Goal: Transaction & Acquisition: Obtain resource

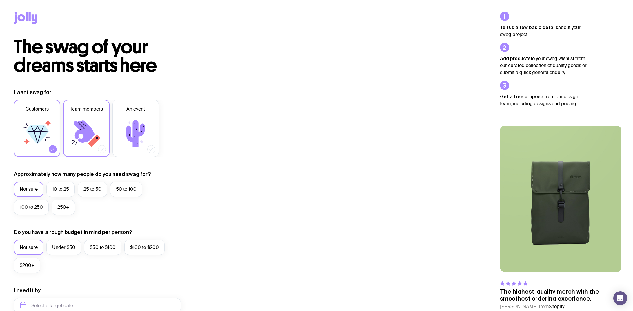
click at [106, 117] on label "Team members" at bounding box center [86, 128] width 46 height 57
click at [0, 0] on input "Team members" at bounding box center [0, 0] width 0 height 0
click at [46, 132] on icon at bounding box center [37, 134] width 22 height 19
click at [0, 0] on input "Customers" at bounding box center [0, 0] width 0 height 0
click at [46, 136] on icon at bounding box center [37, 133] width 35 height 35
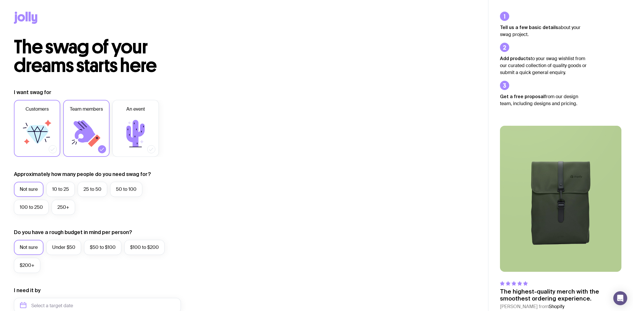
click at [0, 0] on input "Customers" at bounding box center [0, 0] width 0 height 0
click at [101, 141] on icon at bounding box center [86, 133] width 35 height 35
click at [0, 0] on input "Team members" at bounding box center [0, 0] width 0 height 0
click at [73, 245] on label "Under $50" at bounding box center [63, 247] width 35 height 15
click at [0, 0] on input "Under $50" at bounding box center [0, 0] width 0 height 0
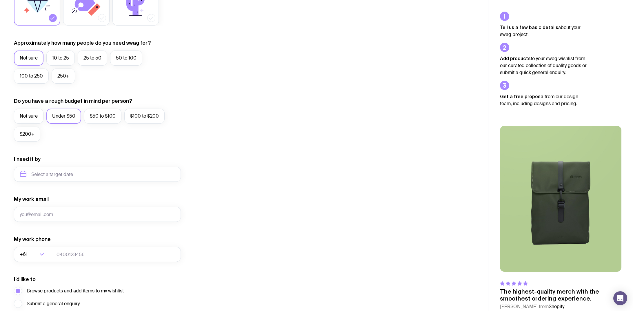
scroll to position [72, 0]
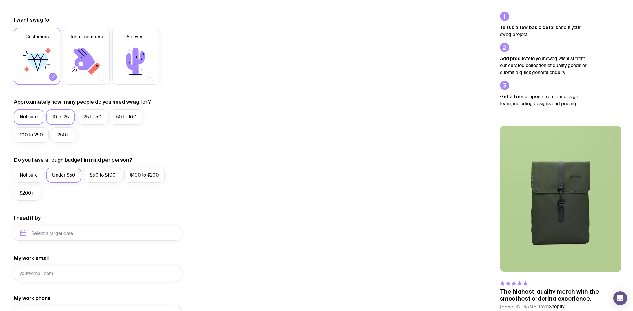
click at [52, 110] on label "10 to 25" at bounding box center [60, 116] width 28 height 15
click at [0, 0] on input "10 to 25" at bounding box center [0, 0] width 0 height 0
click at [37, 114] on label "Not sure" at bounding box center [29, 116] width 30 height 15
click at [0, 0] on input "Not sure" at bounding box center [0, 0] width 0 height 0
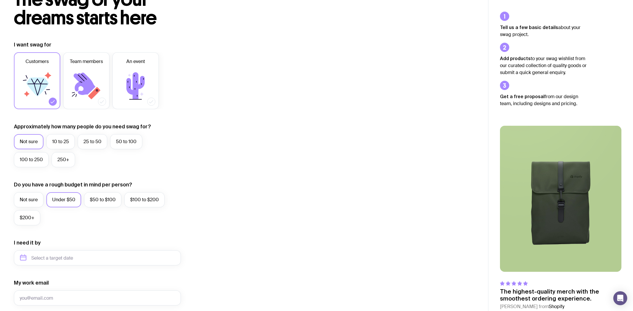
scroll to position [0, 0]
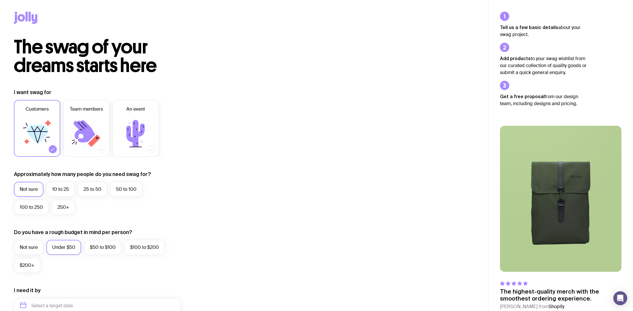
click at [34, 29] on div at bounding box center [244, 19] width 460 height 38
click at [27, 17] on icon at bounding box center [27, 17] width 2 height 10
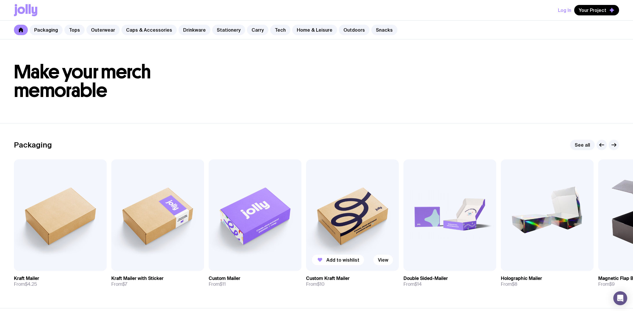
click at [370, 214] on img at bounding box center [352, 214] width 93 height 111
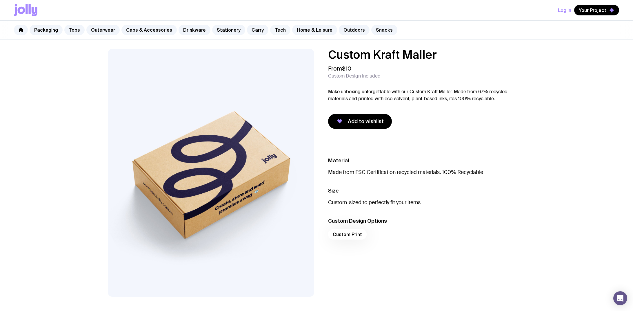
click at [276, 27] on link "Tech" at bounding box center [280, 30] width 20 height 10
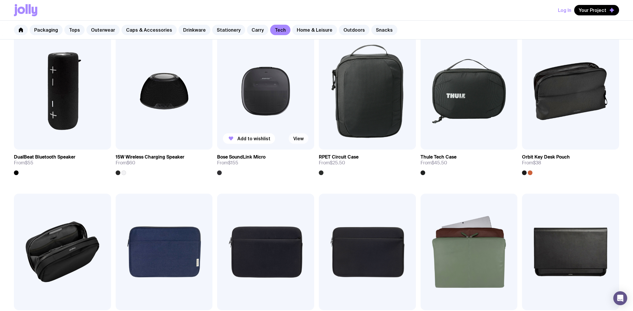
scroll to position [531, 0]
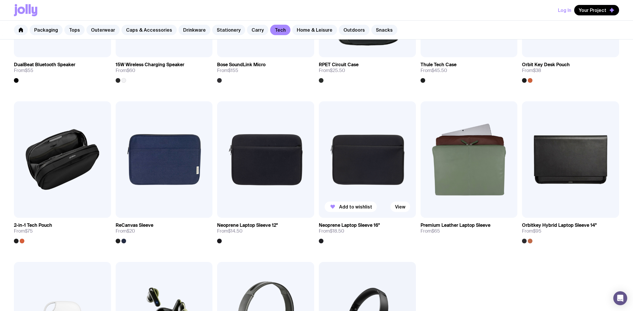
click at [364, 187] on img at bounding box center [367, 159] width 97 height 117
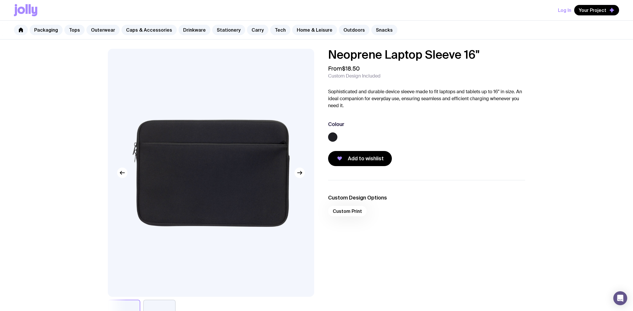
click at [340, 213] on div "Custom Print" at bounding box center [426, 213] width 197 height 14
click at [344, 209] on div "Custom Print" at bounding box center [426, 213] width 197 height 14
click at [253, 26] on link "Carry" at bounding box center [257, 30] width 21 height 10
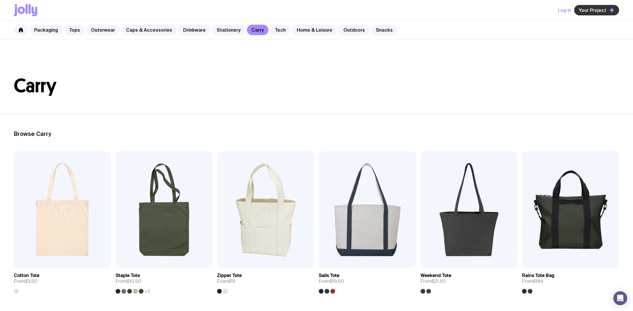
click at [599, 8] on span "Your Project" at bounding box center [593, 10] width 28 height 6
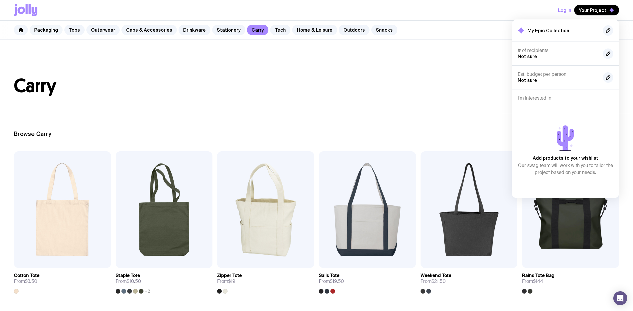
click at [51, 28] on link "Packaging" at bounding box center [46, 30] width 33 height 10
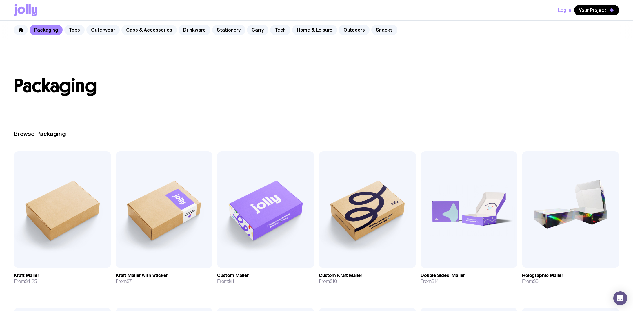
click at [130, 32] on link "Caps & Accessories" at bounding box center [148, 30] width 55 height 10
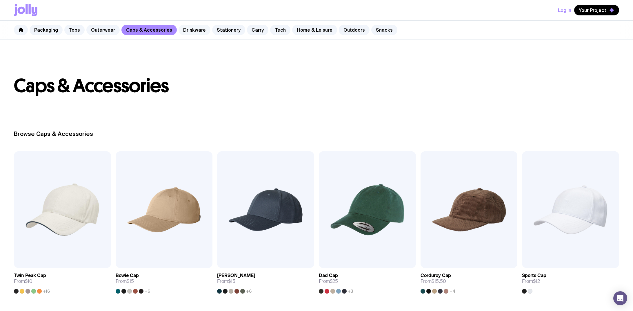
click at [194, 33] on link "Drinkware" at bounding box center [195, 30] width 32 height 10
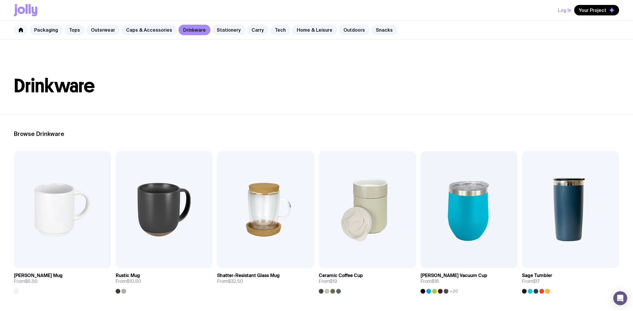
click at [21, 31] on icon at bounding box center [21, 30] width 4 height 5
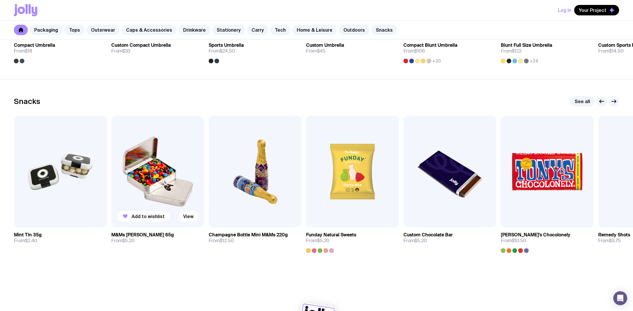
scroll to position [1954, 0]
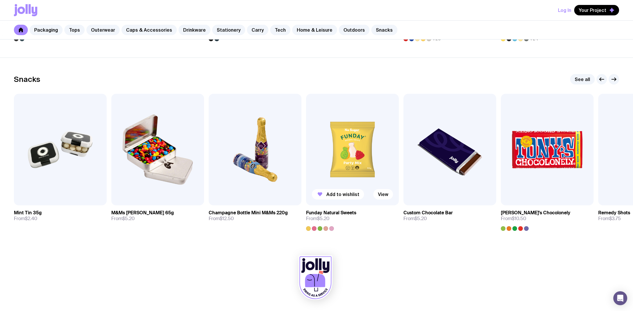
click at [332, 152] on img at bounding box center [352, 149] width 93 height 111
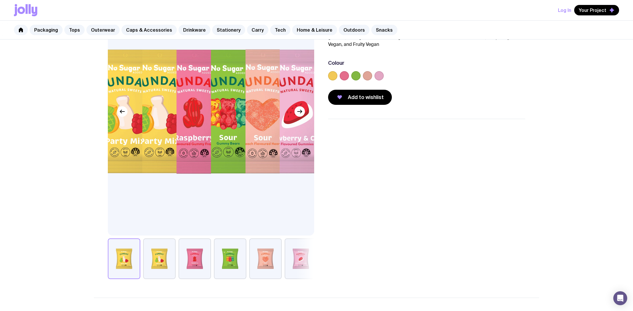
scroll to position [62, 0]
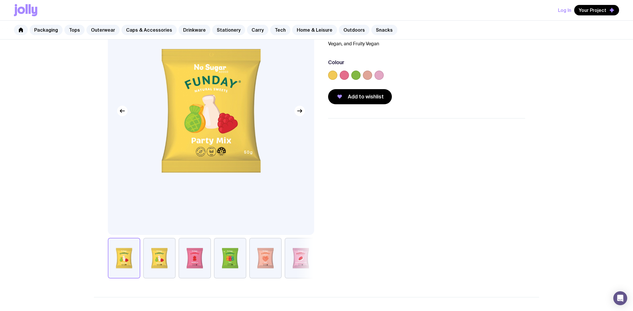
click at [225, 244] on button "button" at bounding box center [230, 257] width 32 height 41
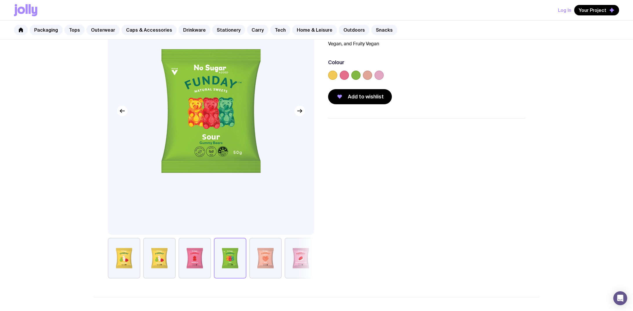
click at [203, 254] on button "button" at bounding box center [195, 257] width 32 height 41
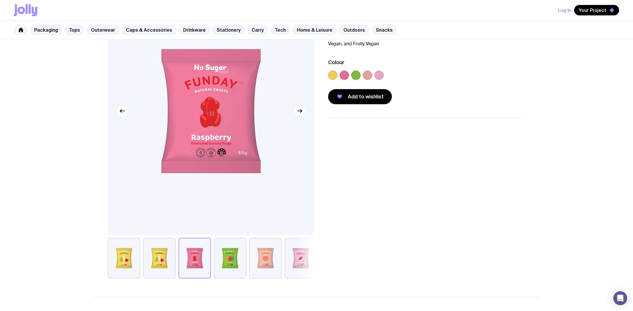
click at [179, 260] on div at bounding box center [195, 257] width 32 height 41
click at [168, 263] on button "button" at bounding box center [159, 257] width 32 height 41
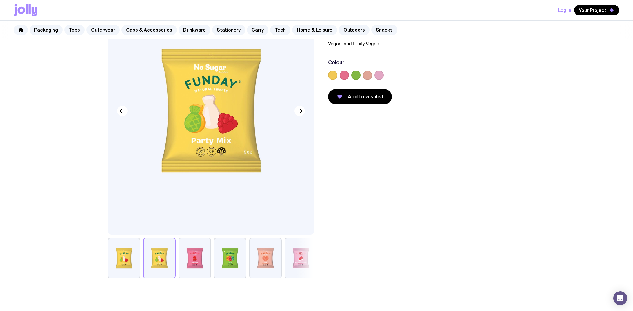
click at [119, 260] on button "button" at bounding box center [124, 257] width 32 height 41
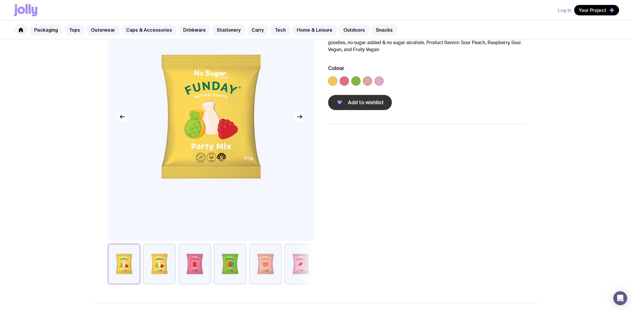
scroll to position [112, 0]
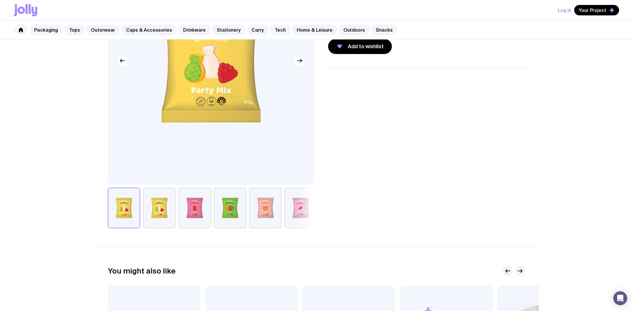
click at [302, 202] on button "button" at bounding box center [301, 207] width 32 height 41
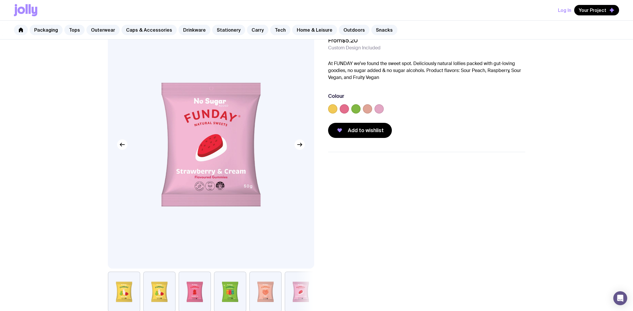
scroll to position [0, 0]
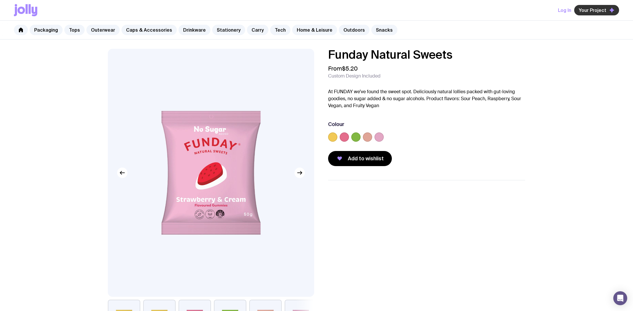
click at [585, 6] on button "Your Project" at bounding box center [596, 10] width 45 height 10
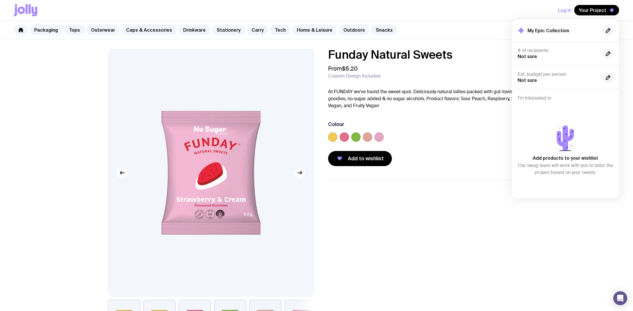
click at [609, 52] on icon "button" at bounding box center [608, 54] width 4 height 4
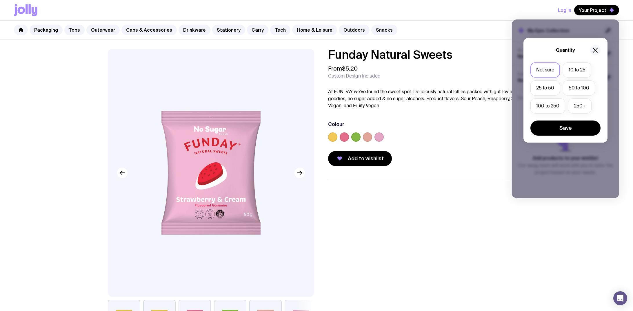
click at [594, 48] on icon "button" at bounding box center [595, 50] width 7 height 7
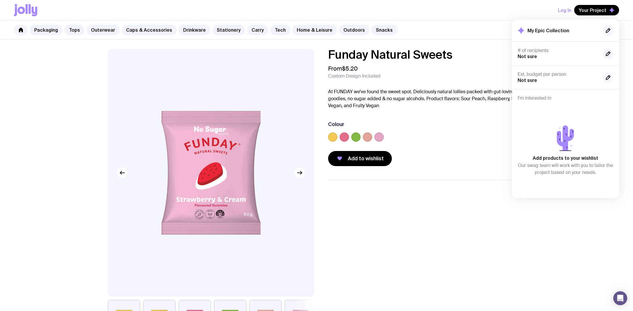
click at [610, 78] on icon "button" at bounding box center [608, 77] width 7 height 7
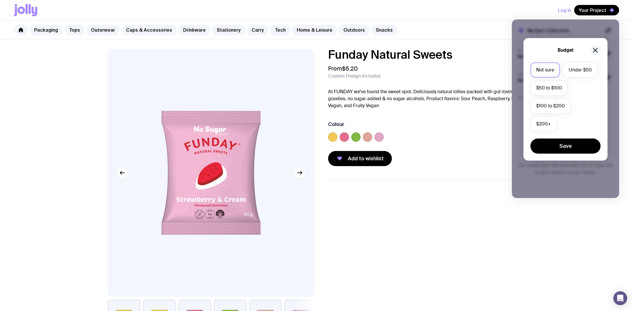
click at [605, 62] on div "Budget Not sure Under $50 $50 to $100 $100 to $200 $200+ Save" at bounding box center [566, 99] width 84 height 122
click at [612, 80] on div "Budget Not sure Under $50 $50 to $100 $100 to $200 $200+ Save" at bounding box center [565, 108] width 107 height 178
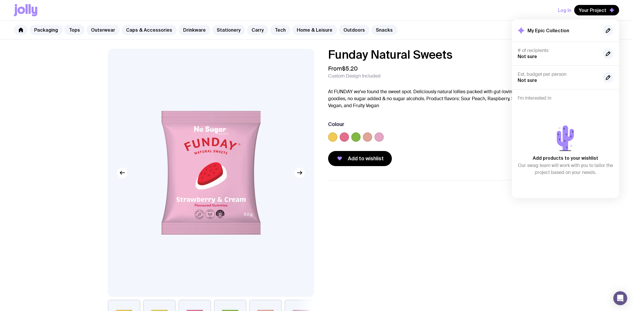
click at [571, 14] on button "Log In" at bounding box center [564, 10] width 13 height 10
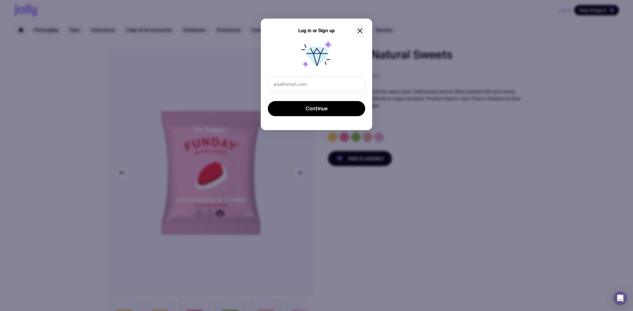
click at [357, 35] on div "Log in or Sign up" at bounding box center [316, 31] width 97 height 10
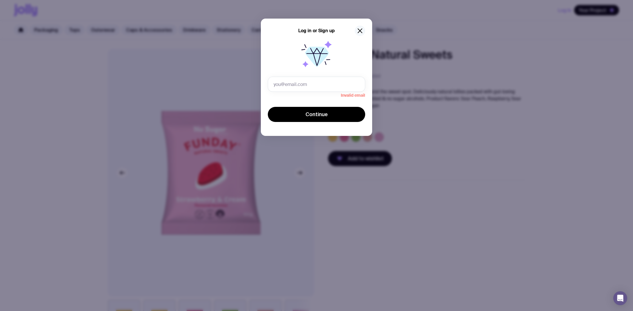
click at [359, 33] on icon "button" at bounding box center [360, 30] width 7 height 7
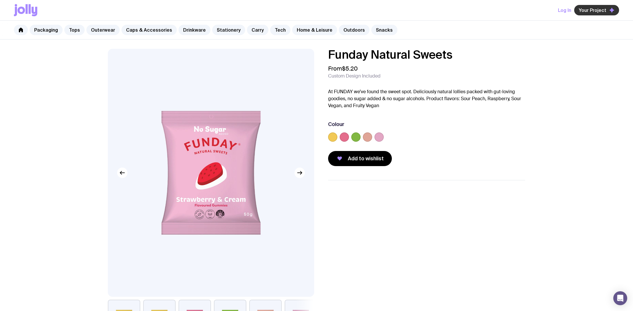
click at [587, 14] on button "Your Project" at bounding box center [596, 10] width 45 height 10
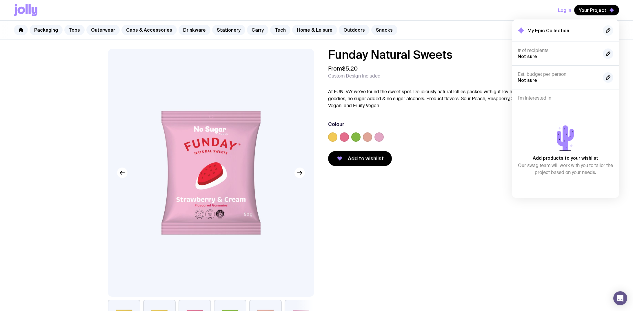
click at [611, 31] on icon "button" at bounding box center [608, 30] width 7 height 7
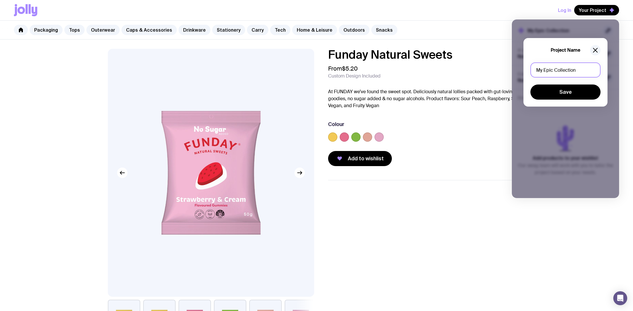
drag, startPoint x: 580, startPoint y: 68, endPoint x: 493, endPoint y: 72, distance: 87.6
click at [493, 72] on div "Log In Your Project My Epic Collection # of recipients Not sure Est. budget per…" at bounding box center [316, 312] width 633 height 625
type input "M"
type input "Oso"
click at [592, 96] on button "Save" at bounding box center [566, 91] width 70 height 15
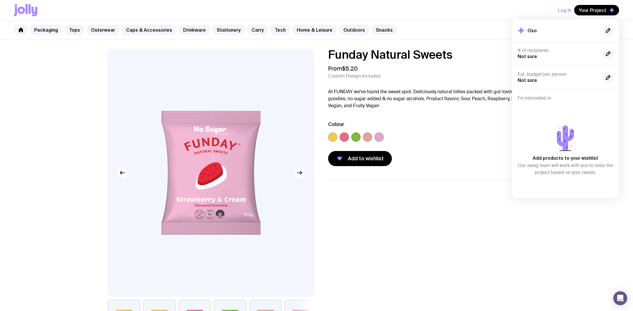
click at [614, 55] on div "# of recipients Not sure" at bounding box center [565, 53] width 107 height 24
click at [612, 56] on icon "button" at bounding box center [608, 53] width 7 height 7
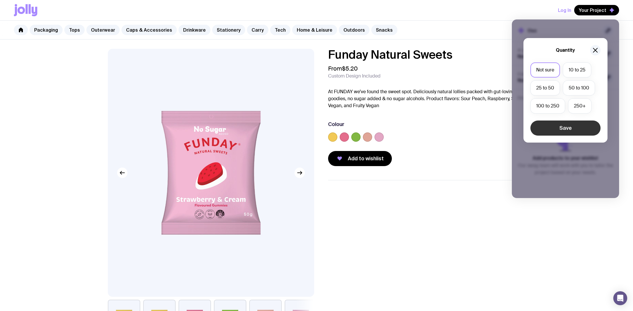
click at [551, 131] on button "Save" at bounding box center [566, 127] width 70 height 15
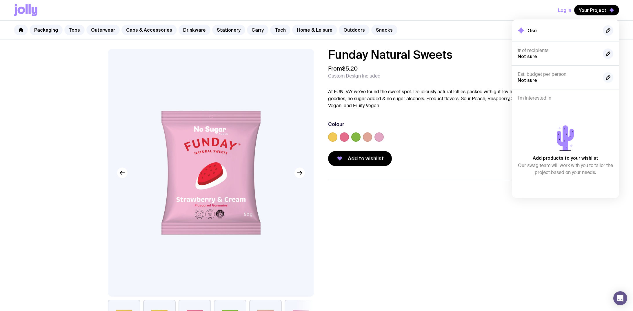
click at [610, 80] on icon "button" at bounding box center [608, 77] width 7 height 7
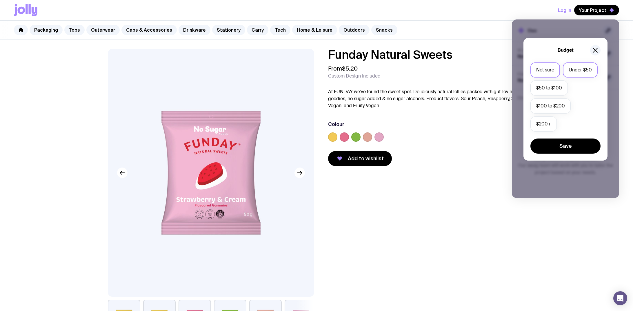
click at [566, 70] on label "Under $50" at bounding box center [580, 69] width 35 height 15
click at [0, 0] on input "Under $50" at bounding box center [0, 0] width 0 height 0
click at [553, 144] on button "Save" at bounding box center [566, 145] width 70 height 15
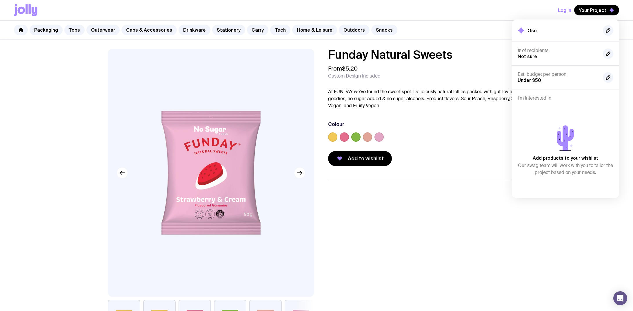
scroll to position [315, 0]
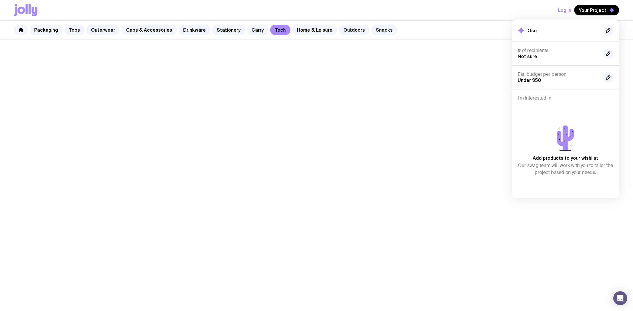
scroll to position [315, 0]
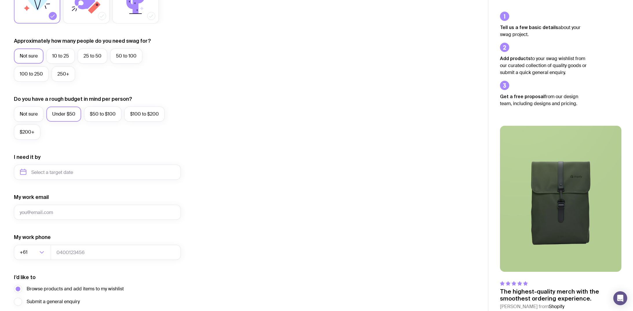
scroll to position [134, 0]
click at [67, 172] on input "text" at bounding box center [97, 171] width 167 height 15
click at [33, 246] on button "Oct" at bounding box center [27, 243] width 21 height 12
type input "[DATE]"
click at [41, 208] on input "My work email" at bounding box center [97, 211] width 167 height 15
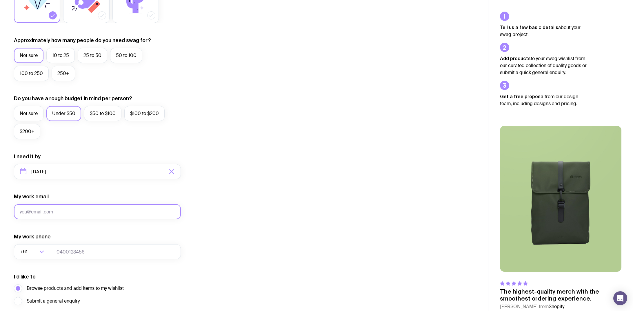
type input "[EMAIL_ADDRESS][DOMAIN_NAME]"
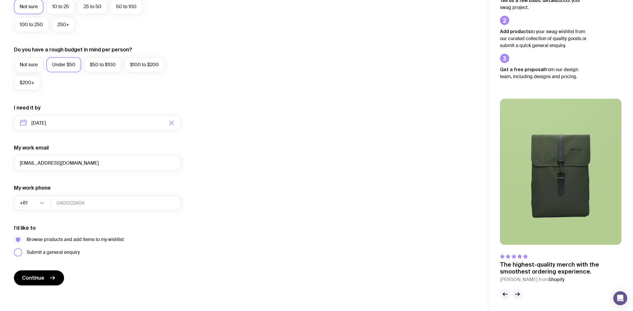
click at [19, 251] on label "Submit a general enquiry" at bounding box center [47, 252] width 66 height 8
click at [0, 0] on input "Submit a general enquiry" at bounding box center [0, 0] width 0 height 0
click at [23, 238] on label "Browse products and add items to my wishlist" at bounding box center [69, 239] width 110 height 8
click at [0, 0] on input "Browse products and add items to my wishlist" at bounding box center [0, 0] width 0 height 0
click at [83, 204] on input "tel" at bounding box center [116, 202] width 130 height 15
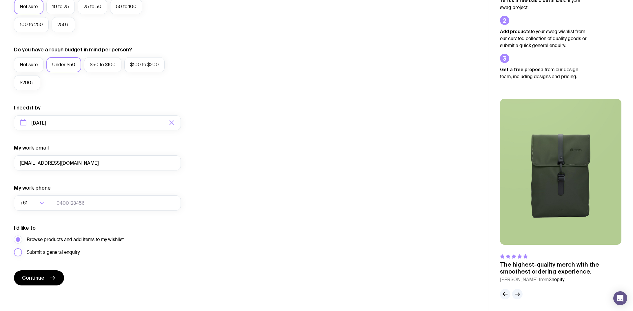
click at [18, 251] on label "Submit a general enquiry" at bounding box center [47, 252] width 66 height 8
click at [0, 0] on input "Submit a general enquiry" at bounding box center [0, 0] width 0 height 0
click at [77, 204] on input "tel" at bounding box center [116, 202] width 130 height 15
click at [35, 276] on span "Continue" at bounding box center [33, 277] width 22 height 7
click at [138, 234] on div "I’d like to Browse products and add items to my wishlist Submit a general enqui…" at bounding box center [97, 240] width 167 height 32
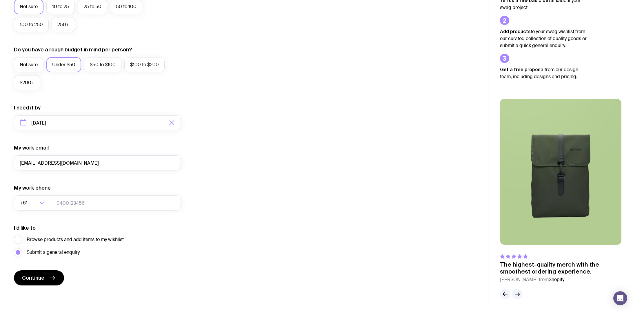
click at [565, 217] on img at bounding box center [560, 172] width 121 height 146
click at [549, 281] on span "Shopify" at bounding box center [557, 279] width 16 height 6
click at [513, 295] on button "button" at bounding box center [517, 294] width 10 height 10
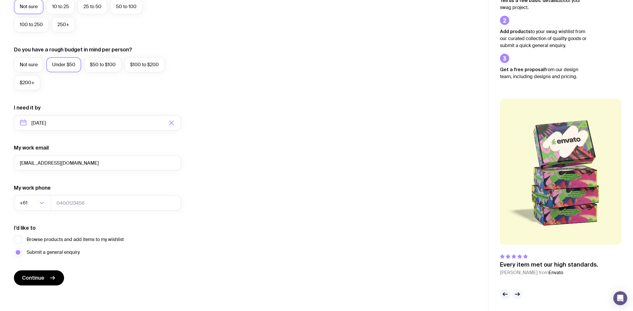
click at [514, 295] on button "button" at bounding box center [517, 294] width 10 height 10
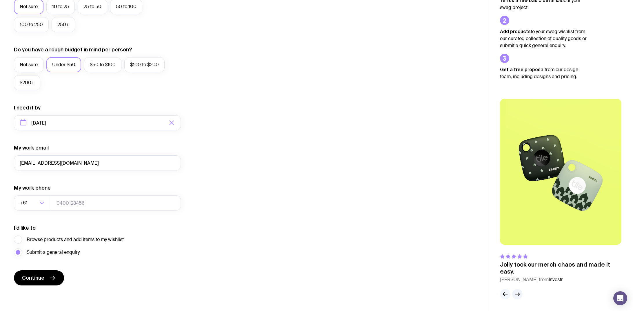
click at [502, 294] on button "button" at bounding box center [505, 294] width 10 height 10
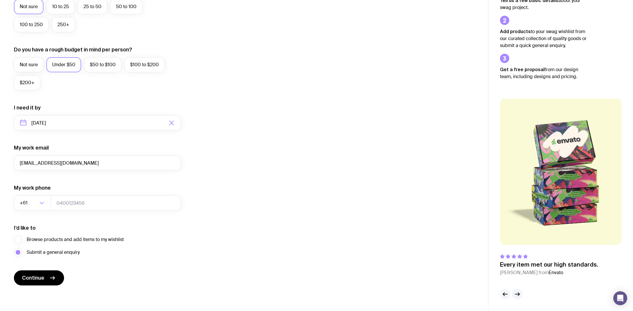
click at [502, 294] on icon "button" at bounding box center [505, 293] width 7 height 7
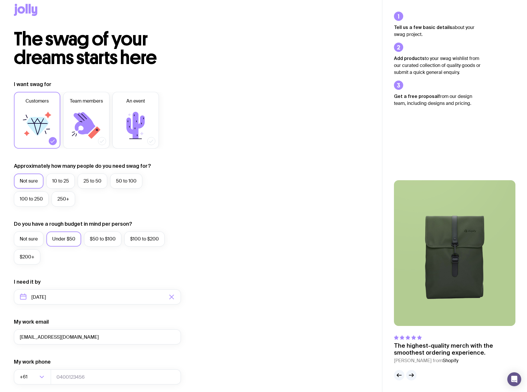
scroll to position [101, 0]
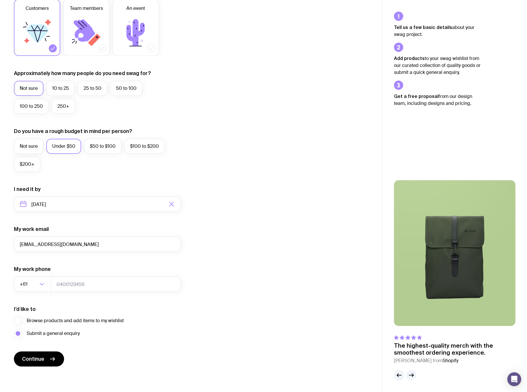
click at [483, 295] on img at bounding box center [454, 253] width 121 height 146
click at [412, 310] on icon "button" at bounding box center [411, 375] width 7 height 7
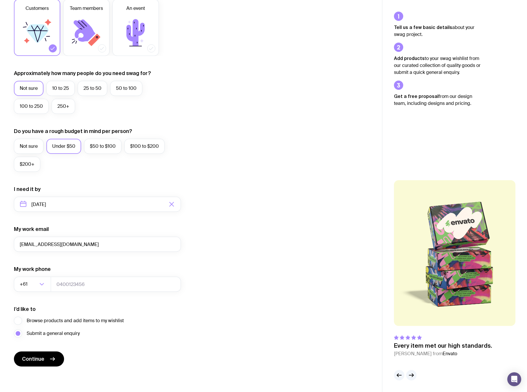
click at [420, 310] on div "Every item met our high standards. [PERSON_NAME] from Envato" at bounding box center [454, 272] width 121 height 184
click at [412, 310] on icon "button" at bounding box center [411, 375] width 7 height 7
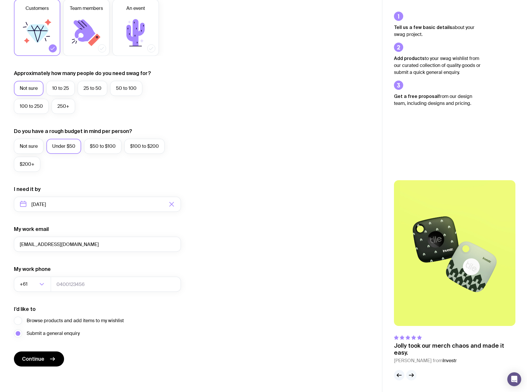
click at [412, 310] on icon "button" at bounding box center [412, 375] width 1 height 3
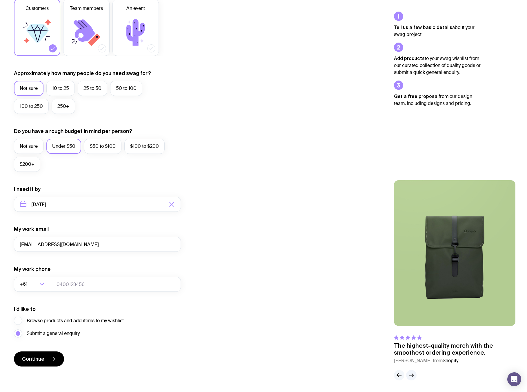
click at [399, 310] on icon "button" at bounding box center [399, 375] width 7 height 7
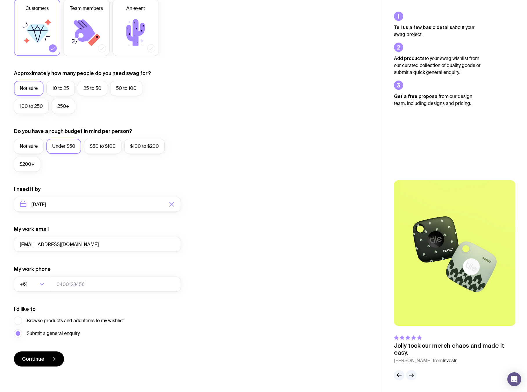
click at [417, 310] on div at bounding box center [454, 375] width 121 height 10
click at [404, 310] on div at bounding box center [405, 375] width 23 height 10
click at [412, 310] on icon "button" at bounding box center [411, 375] width 7 height 7
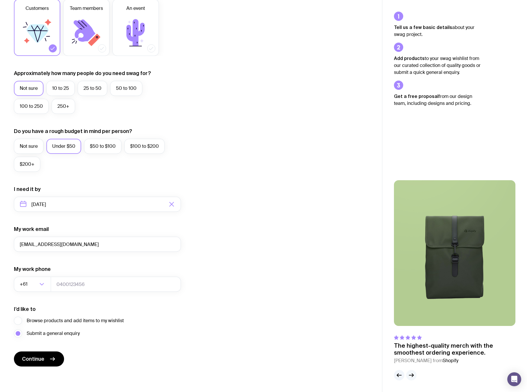
click at [412, 310] on icon "button" at bounding box center [411, 375] width 7 height 7
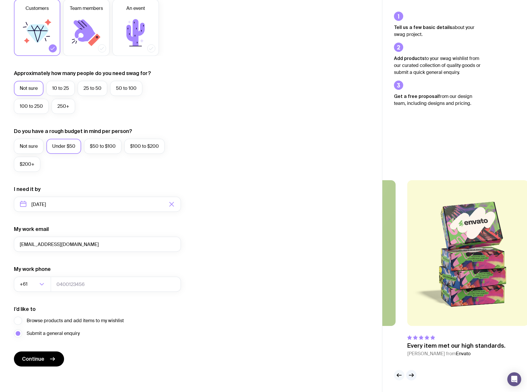
click at [397, 310] on icon "button" at bounding box center [399, 375] width 7 height 7
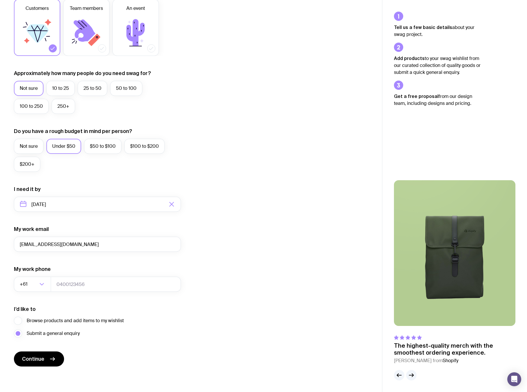
scroll to position [0, 0]
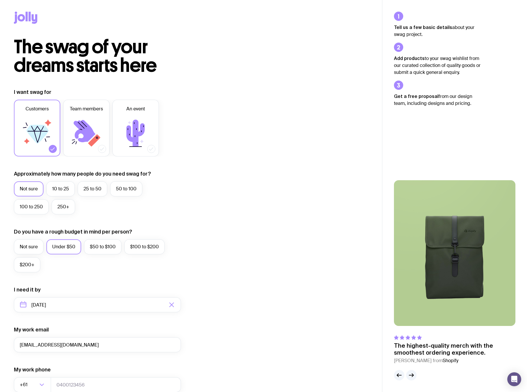
click at [19, 8] on div at bounding box center [191, 19] width 354 height 38
click at [21, 10] on div at bounding box center [191, 19] width 354 height 38
click at [20, 15] on icon at bounding box center [22, 17] width 8 height 7
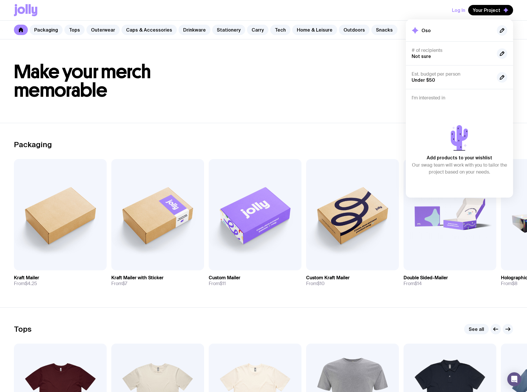
click at [29, 2] on div "Log In Your Project Oso # of recipients Not sure Est. budget per person Under $…" at bounding box center [263, 10] width 499 height 20
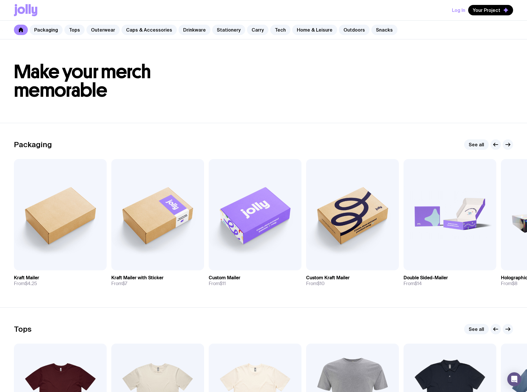
click at [29, 10] on icon at bounding box center [30, 9] width 2 height 10
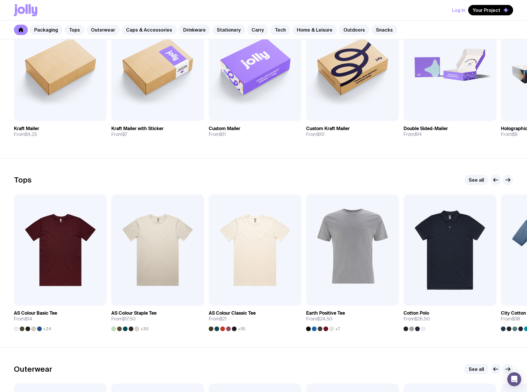
scroll to position [479, 0]
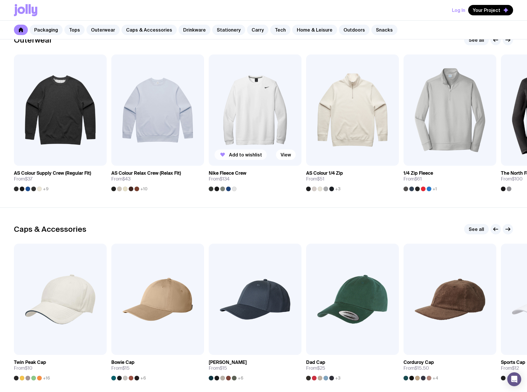
click at [238, 152] on span "Add to wishlist" at bounding box center [245, 155] width 33 height 6
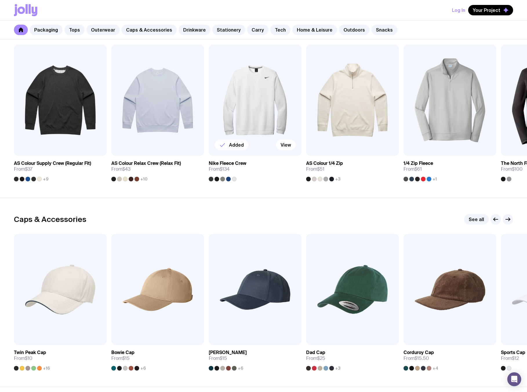
scroll to position [0, 0]
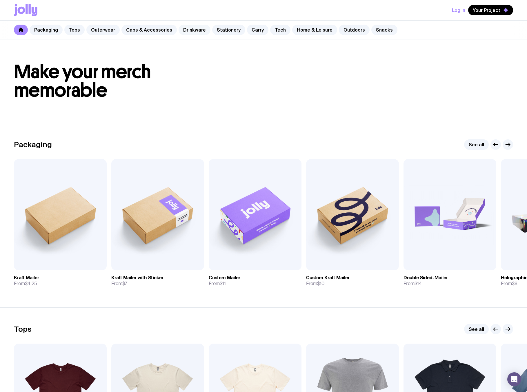
click at [195, 28] on link "Drinkware" at bounding box center [195, 30] width 32 height 10
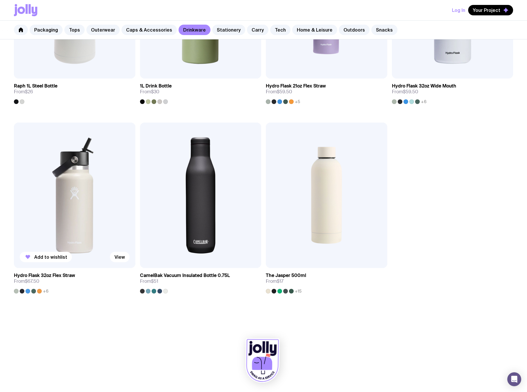
scroll to position [289, 0]
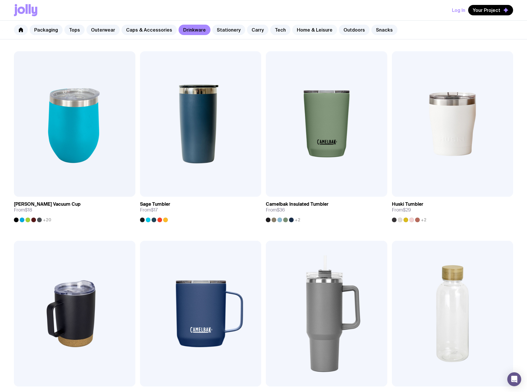
click at [317, 27] on link "Home & Leisure" at bounding box center [314, 30] width 45 height 10
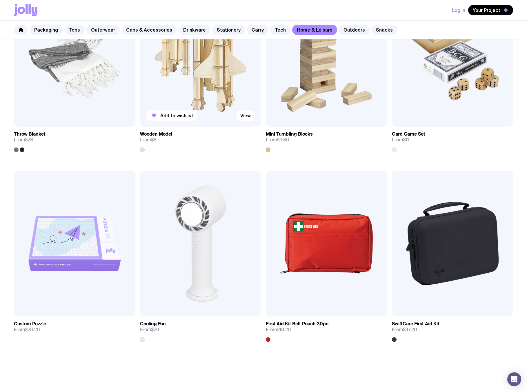
scroll to position [1356, 0]
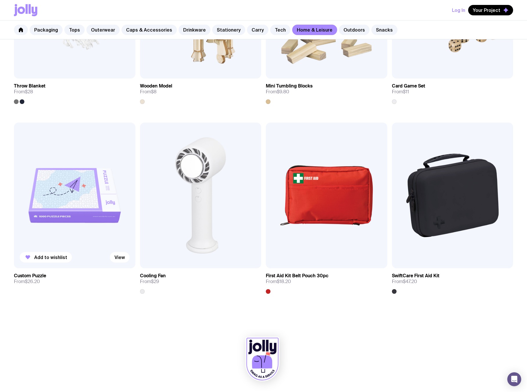
click at [119, 187] on img at bounding box center [74, 196] width 121 height 146
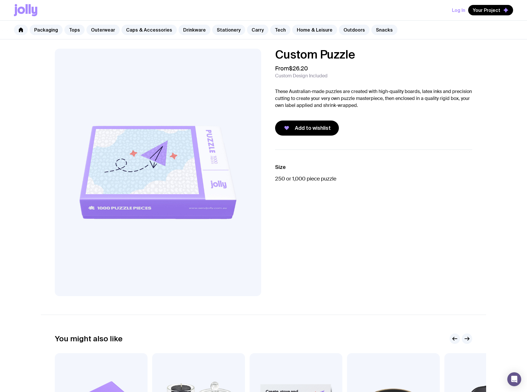
click at [301, 117] on div "Custom Puzzle From $26.20 Custom Design Included These Australian-made puzzles …" at bounding box center [373, 92] width 197 height 87
click at [297, 125] on button "Add to wishlist" at bounding box center [307, 128] width 64 height 15
click at [23, 29] on icon at bounding box center [21, 30] width 4 height 5
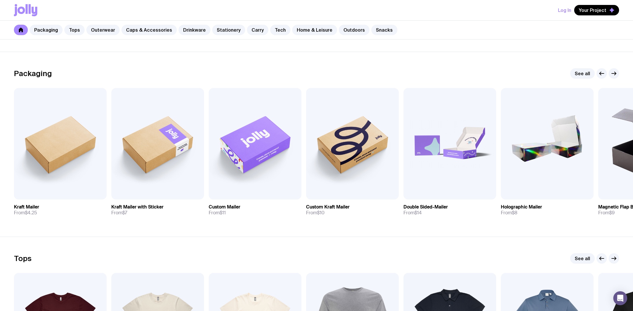
scroll to position [71, 0]
click at [614, 259] on icon "button" at bounding box center [614, 258] width 7 height 7
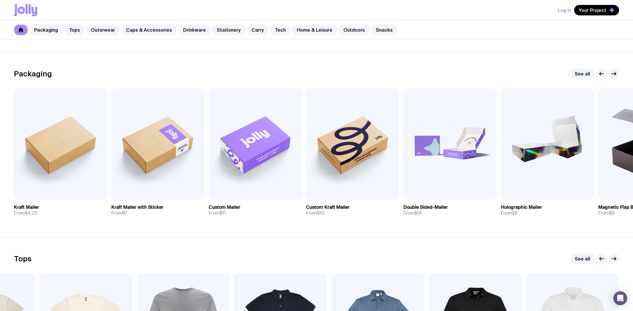
click at [611, 73] on icon "button" at bounding box center [614, 73] width 7 height 7
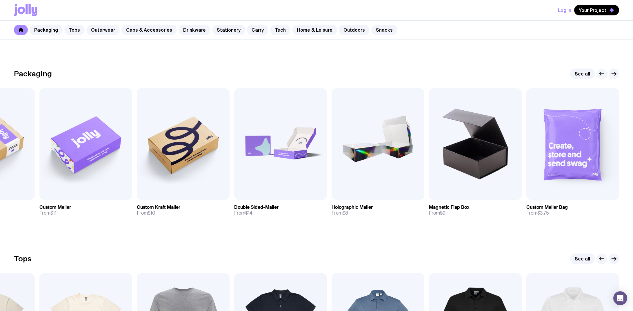
click at [604, 75] on icon "button" at bounding box center [601, 73] width 7 height 7
